Goal: Information Seeking & Learning: Learn about a topic

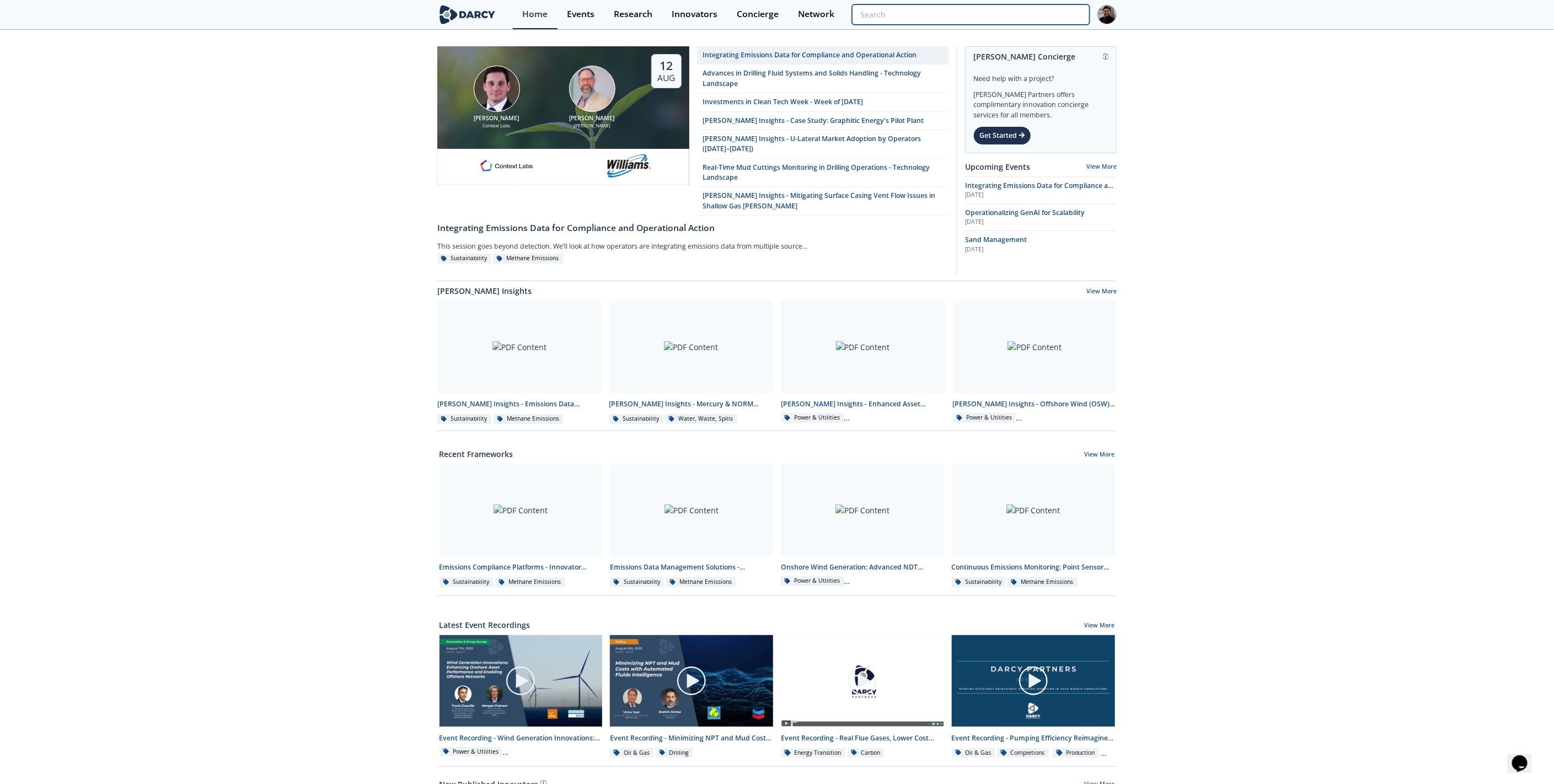
click at [1054, 12] on input "search" at bounding box center [971, 14] width 237 height 20
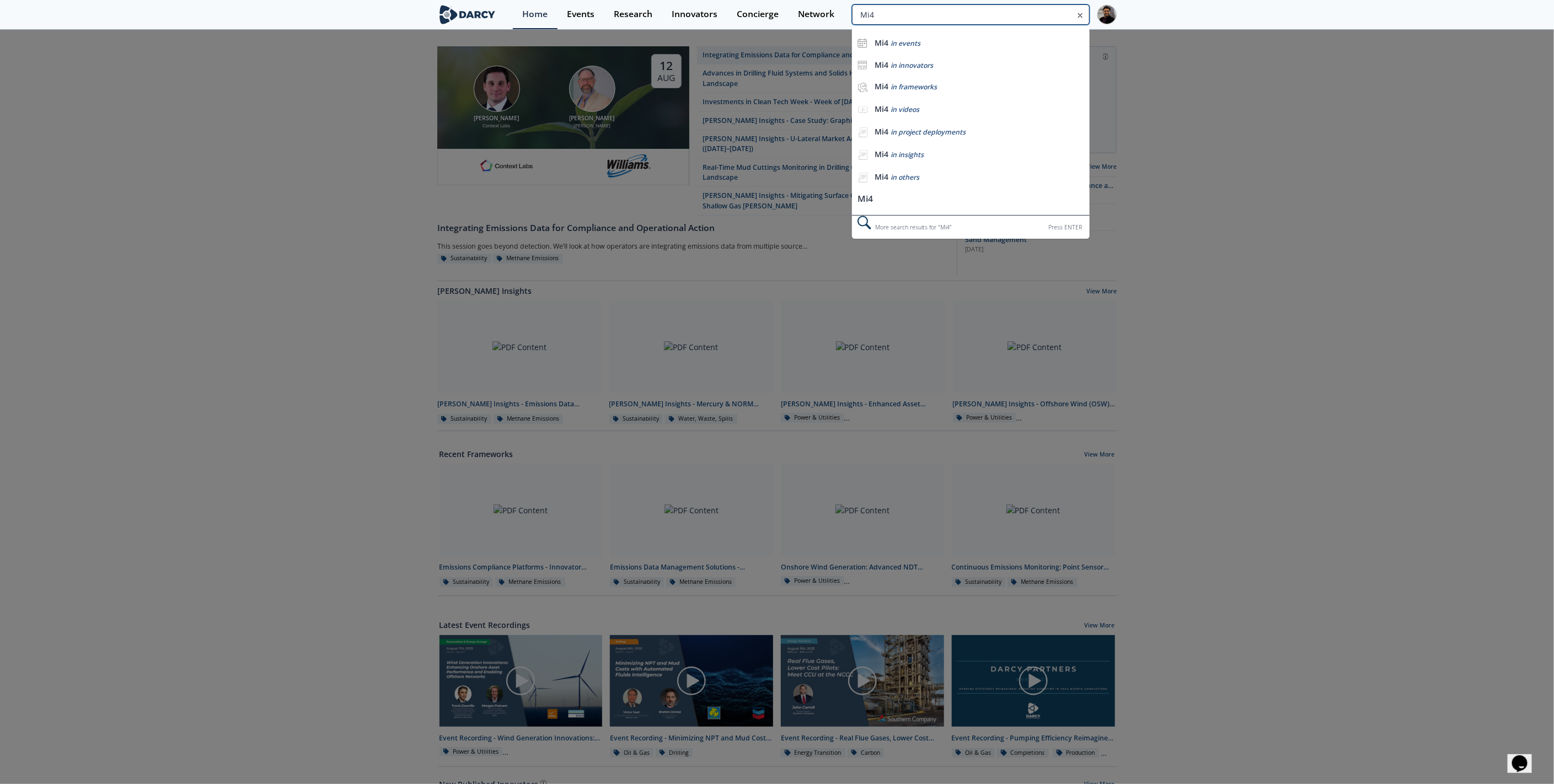
type input "Mi4"
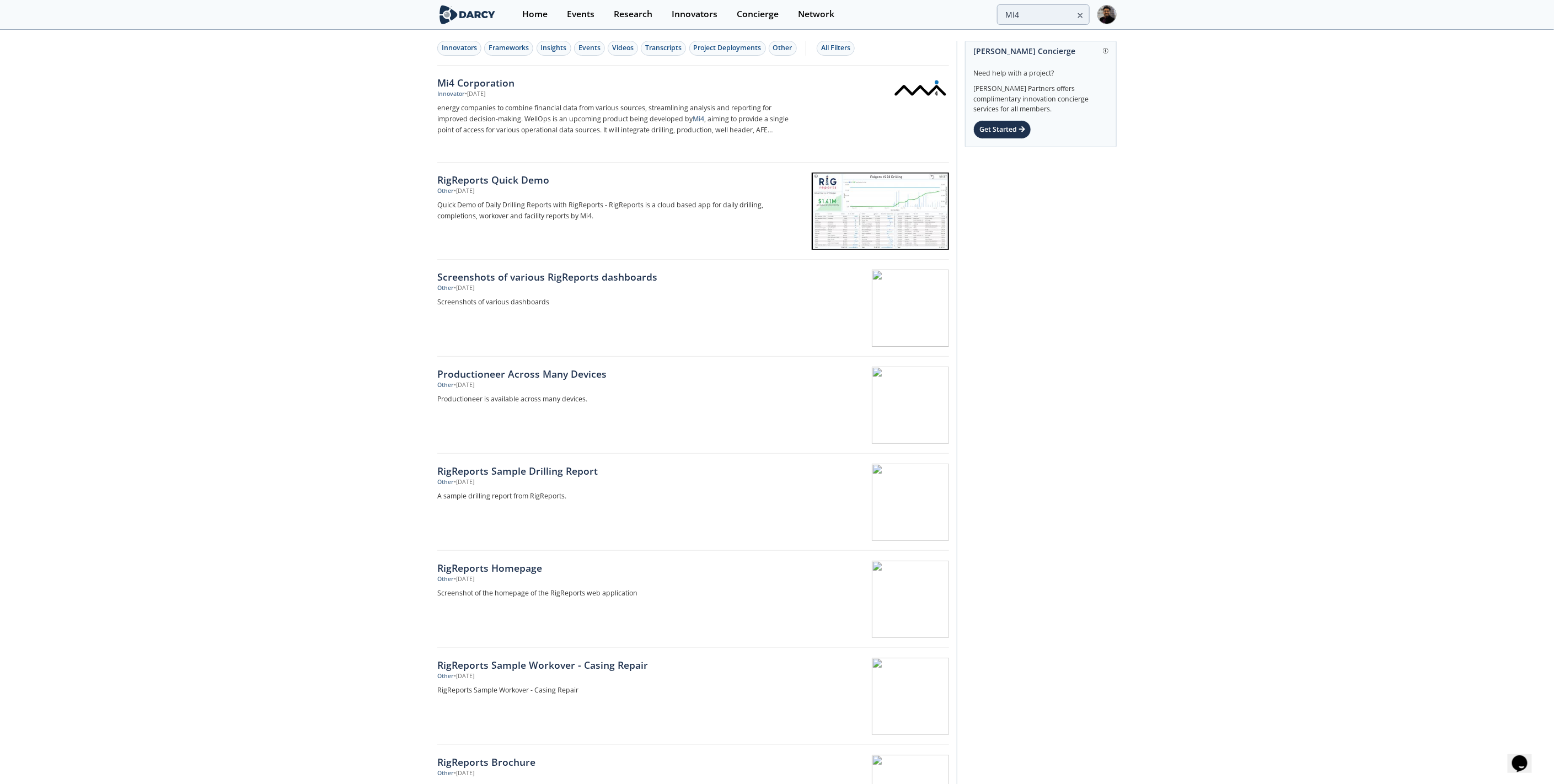
click at [665, 134] on p "energy companies to combine financial data from various sources, streamlining a…" at bounding box center [620, 119] width 365 height 33
